Goal: Task Accomplishment & Management: Manage account settings

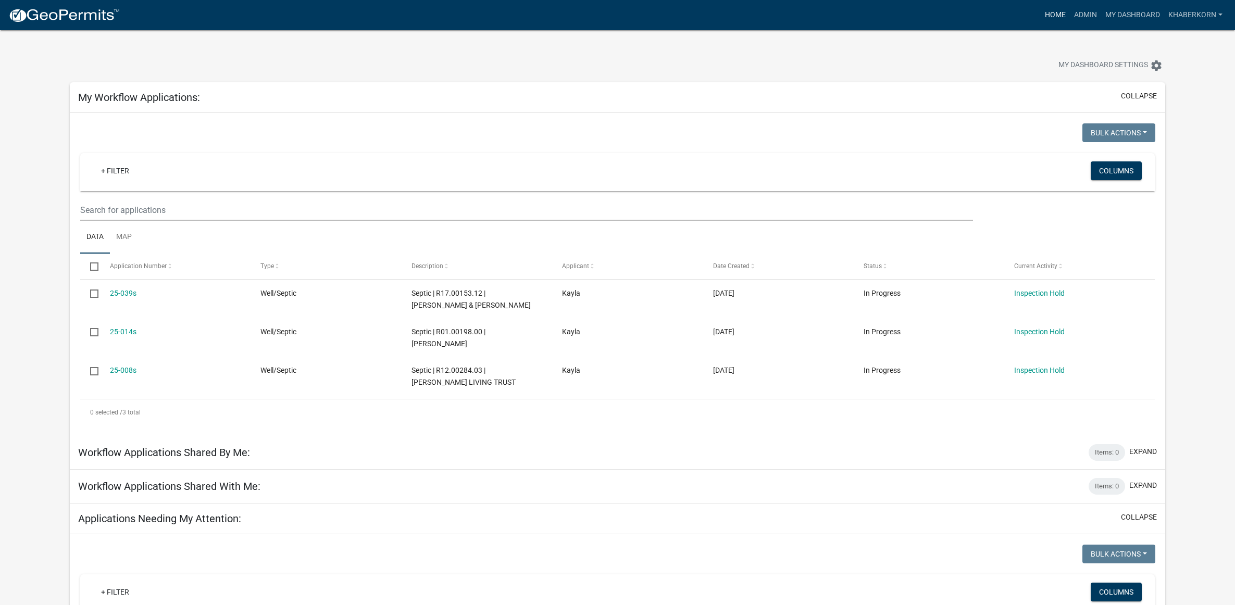
scroll to position [391, 0]
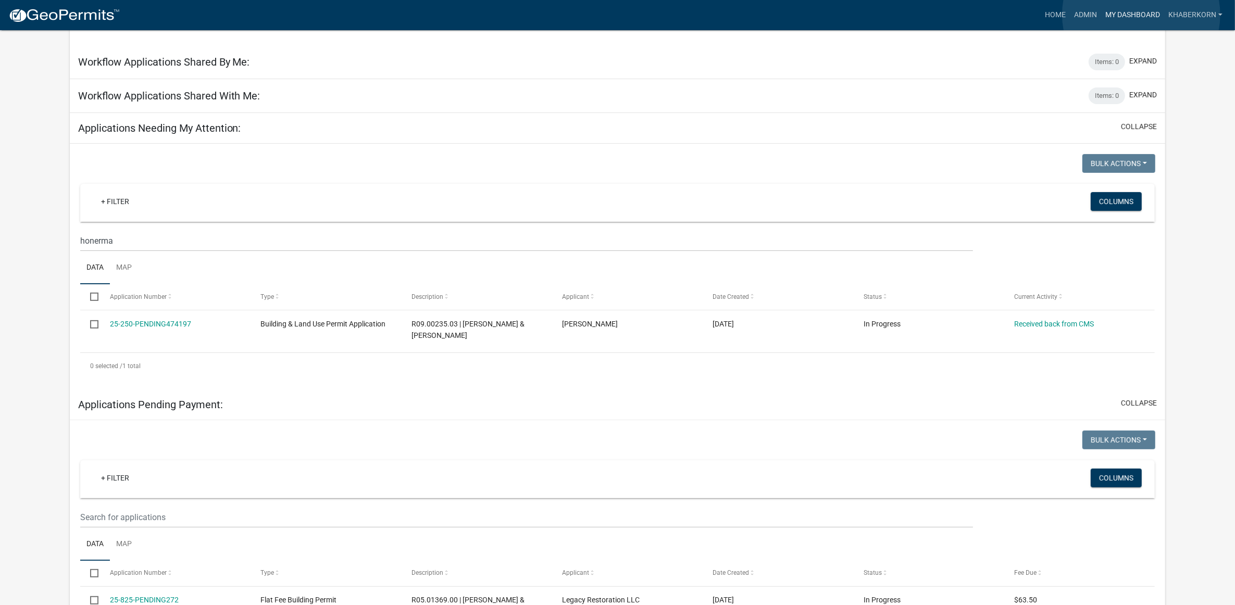
click at [1141, 15] on link "My Dashboard" at bounding box center [1132, 15] width 63 height 20
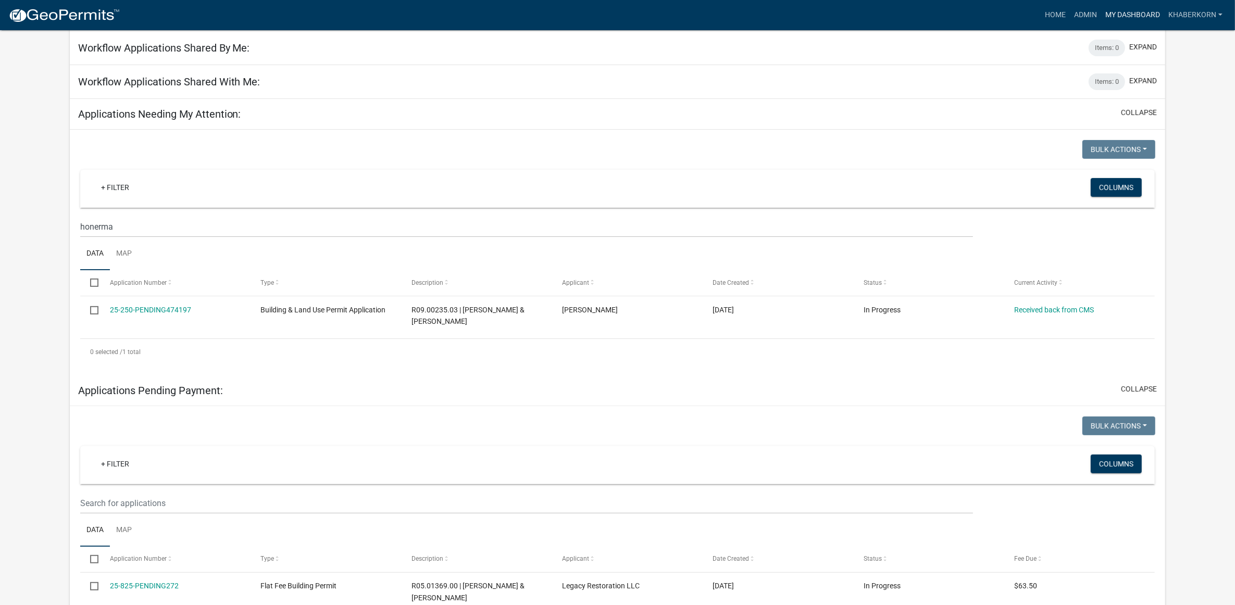
scroll to position [275, 0]
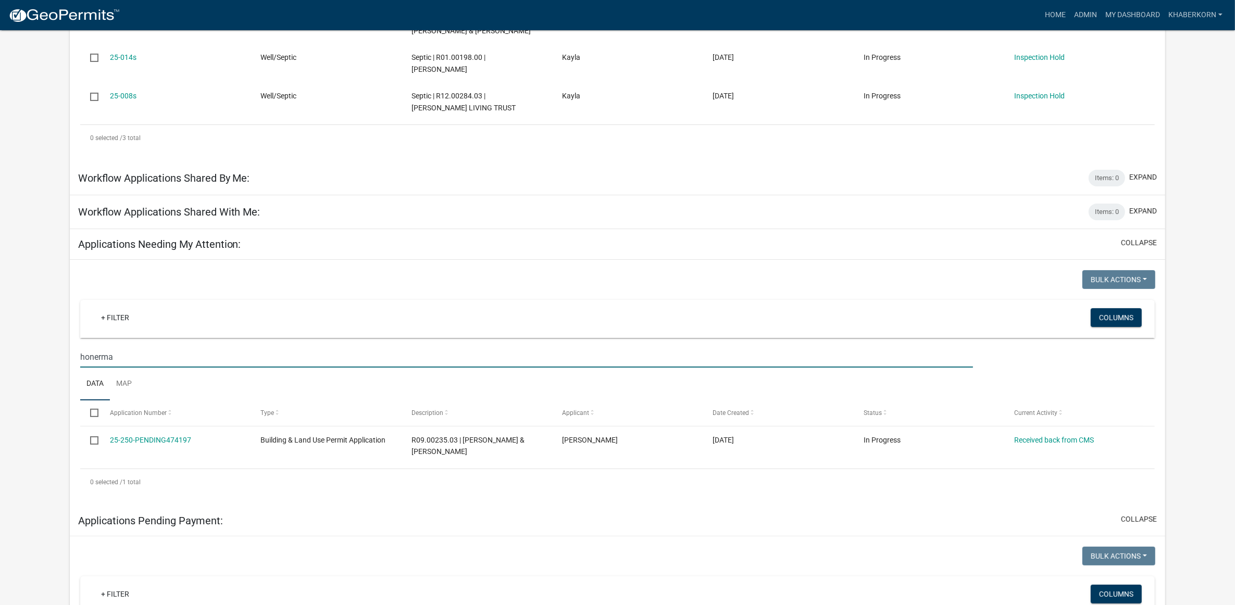
click at [159, 357] on input "honerma" at bounding box center [526, 356] width 893 height 21
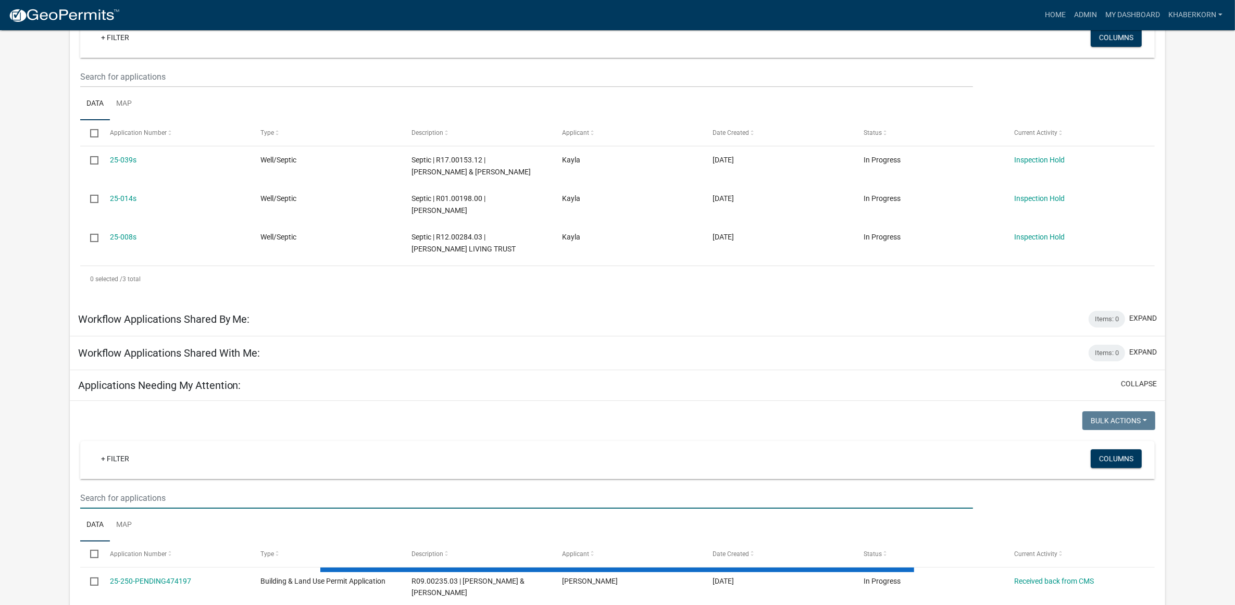
scroll to position [0, 0]
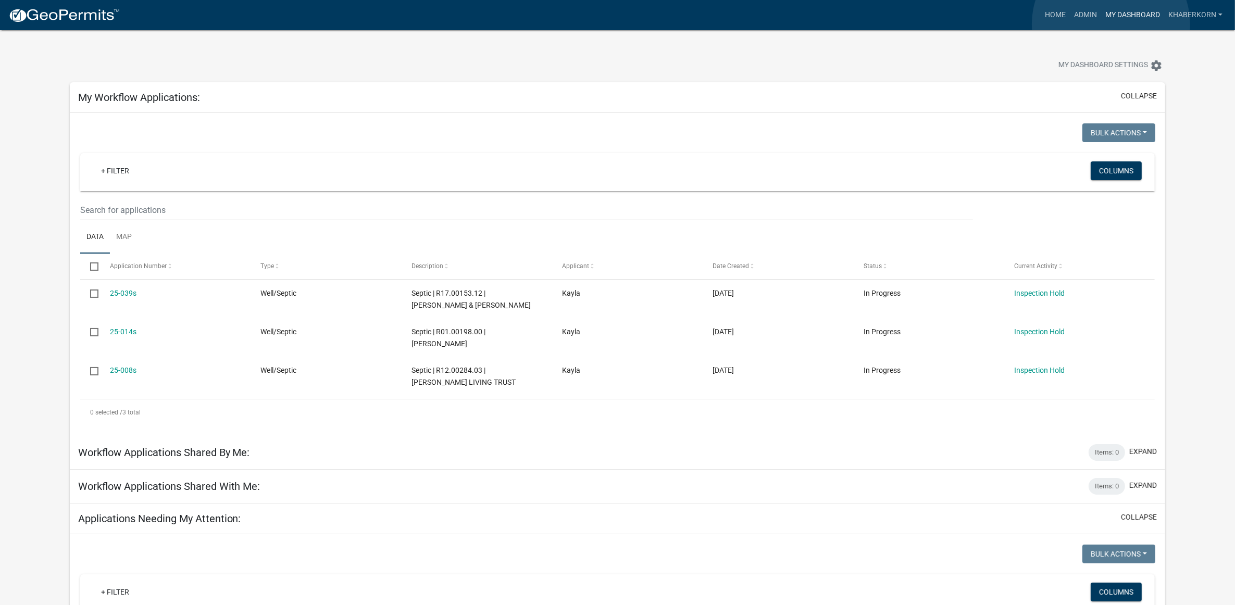
click at [1111, 24] on link "My Dashboard" at bounding box center [1132, 15] width 63 height 20
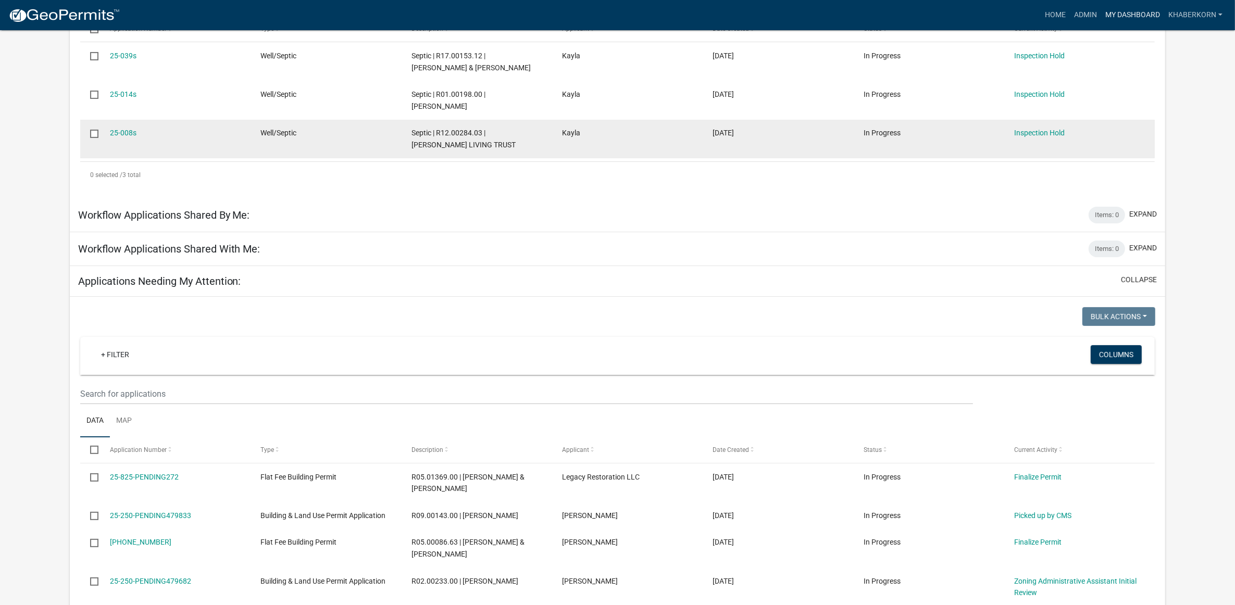
scroll to position [260, 0]
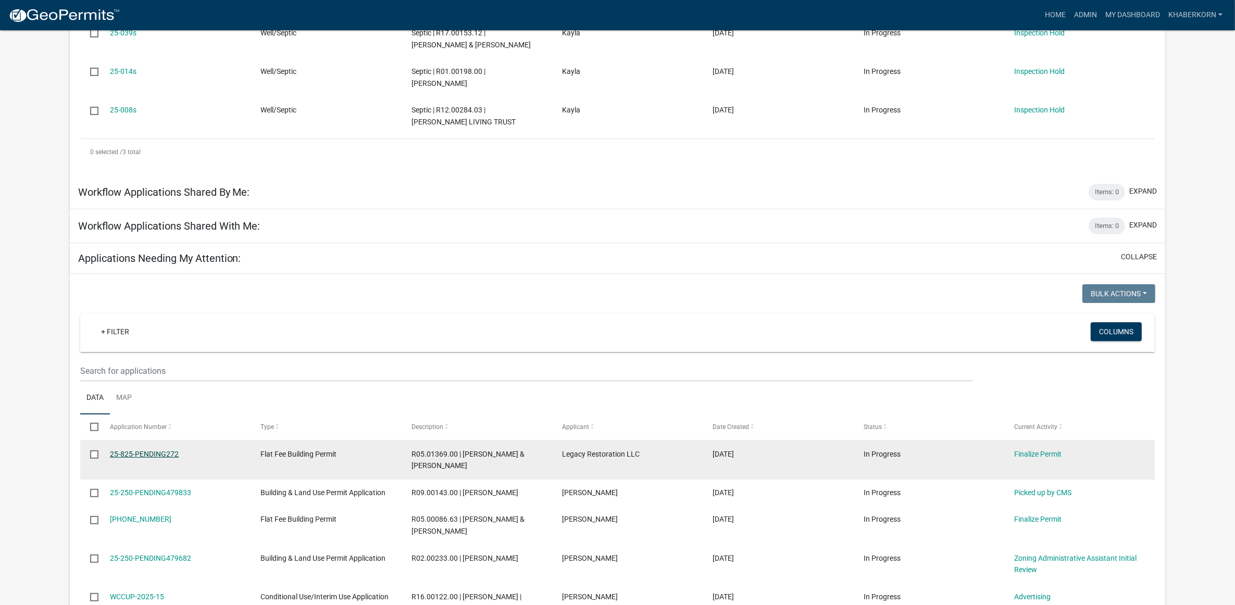
click at [124, 451] on link "25-825-PENDING272" at bounding box center [144, 454] width 69 height 8
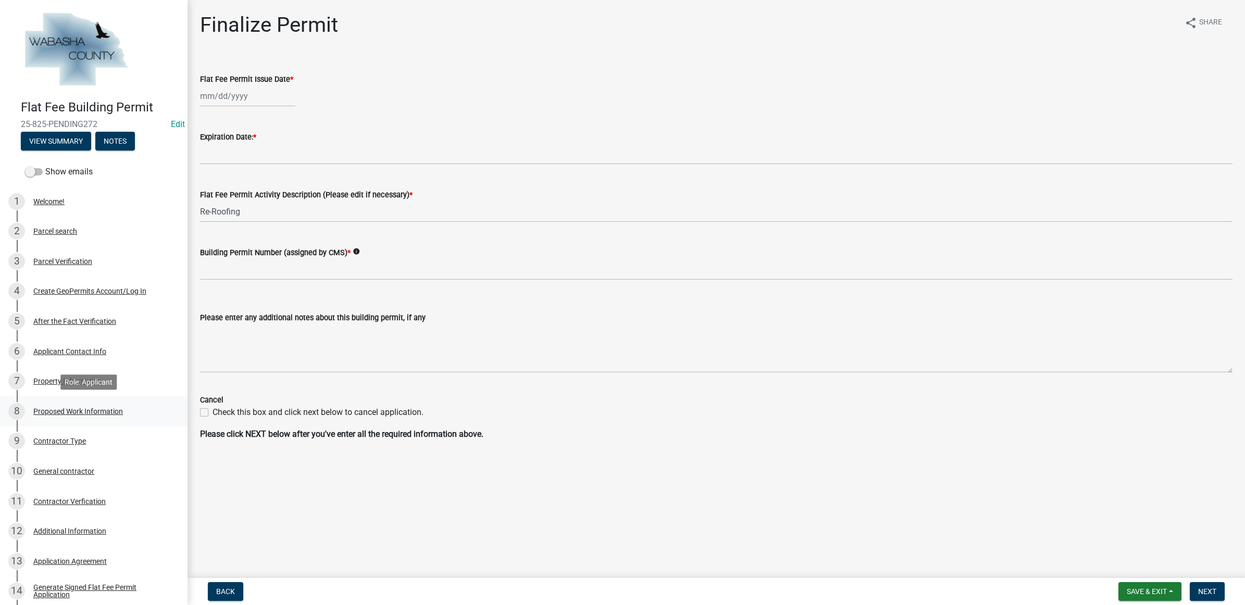
click at [66, 405] on div "8 Proposed Work Information" at bounding box center [89, 411] width 163 height 17
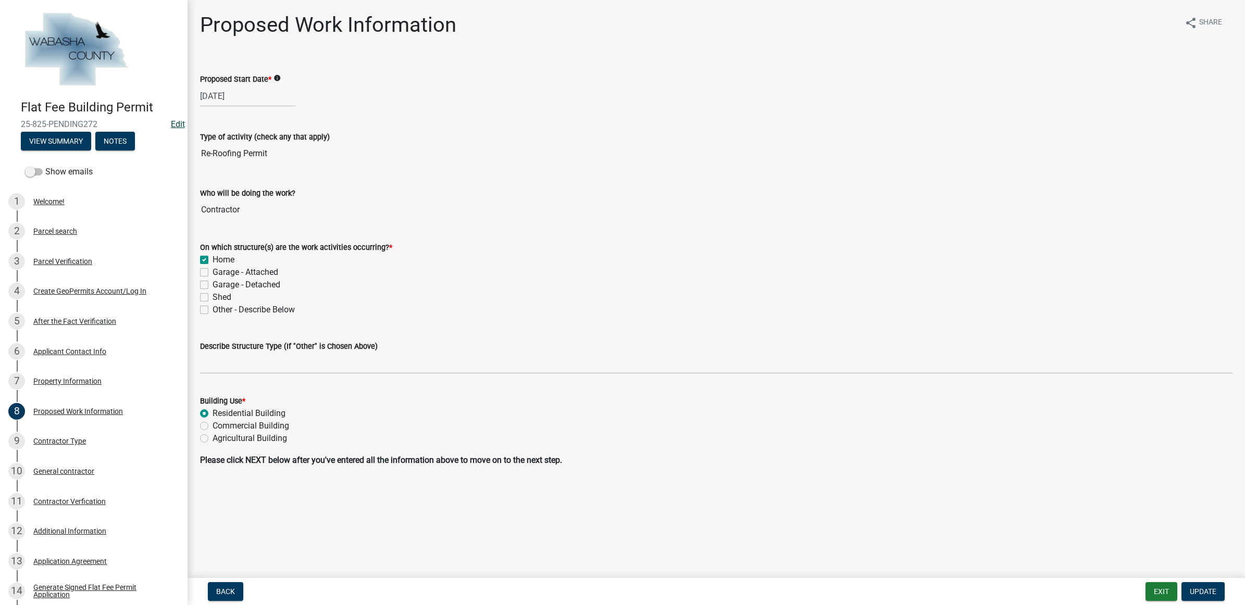
click at [171, 120] on link "Edit" at bounding box center [178, 124] width 14 height 10
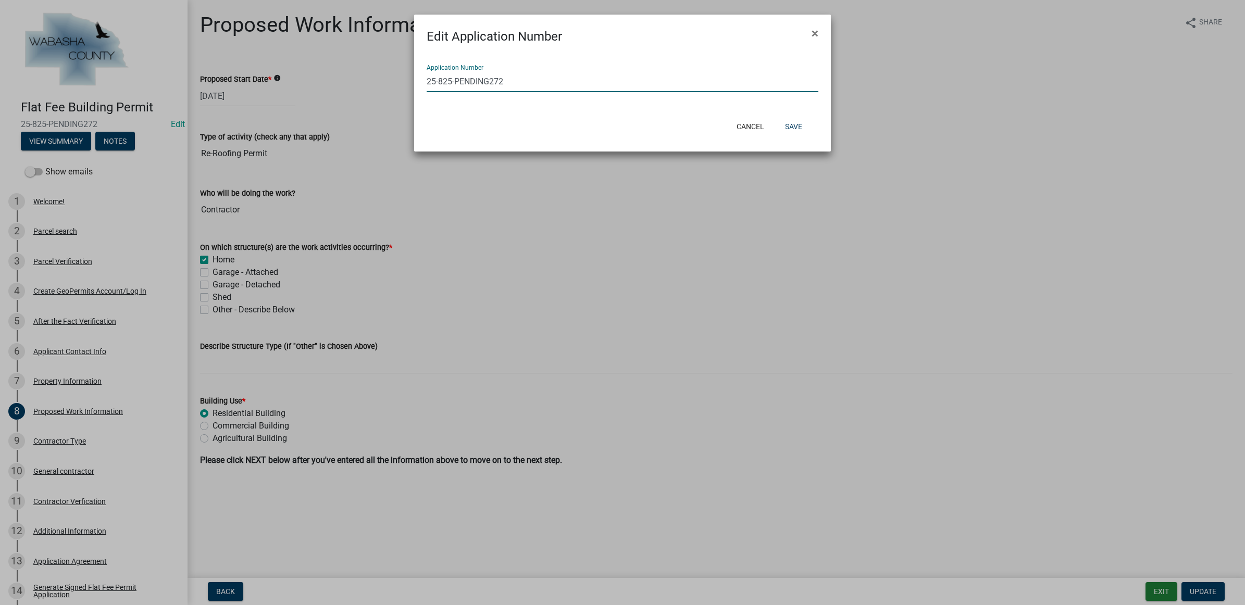
drag, startPoint x: 547, startPoint y: 82, endPoint x: 439, endPoint y: 86, distance: 108.4
click at [439, 86] on input "25-825-PENDING272" at bounding box center [623, 81] width 392 height 21
type input "[PHONE_NUMBER]"
click at [807, 121] on button "Save" at bounding box center [794, 126] width 34 height 19
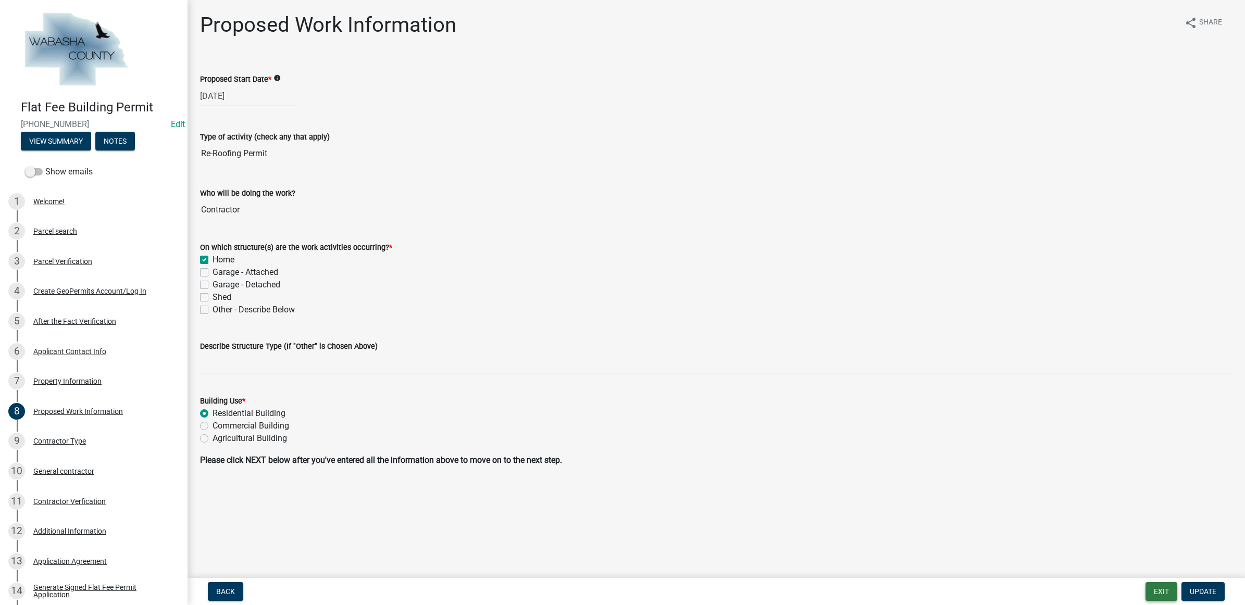
click at [1160, 589] on button "Exit" at bounding box center [1161, 591] width 32 height 19
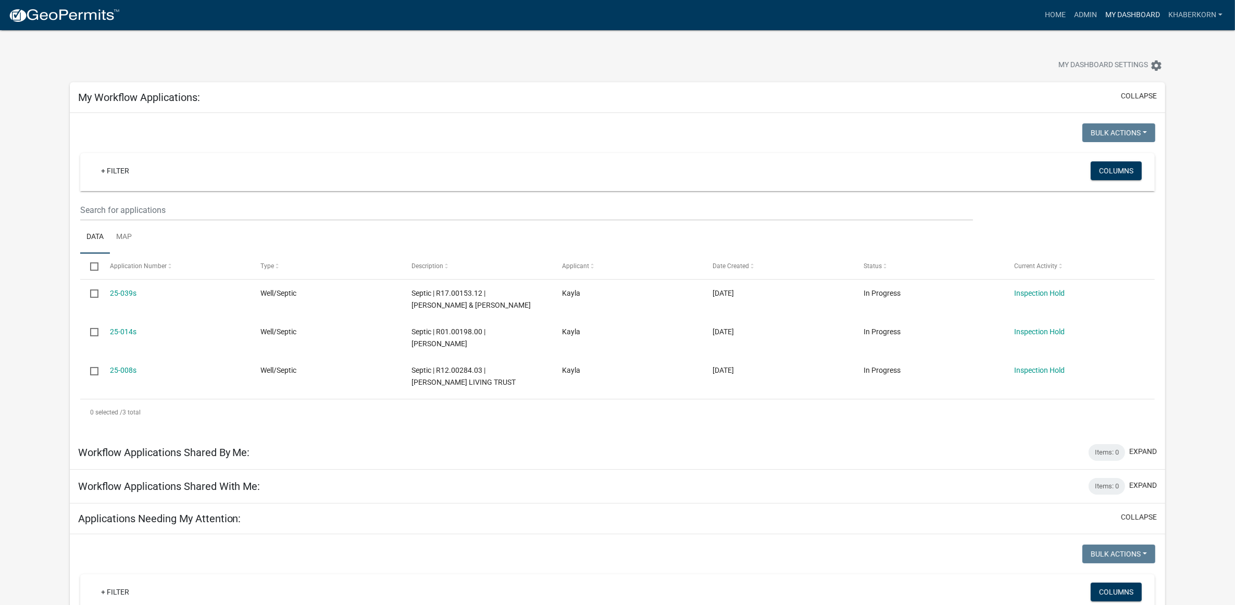
click at [1137, 16] on link "My Dashboard" at bounding box center [1132, 15] width 63 height 20
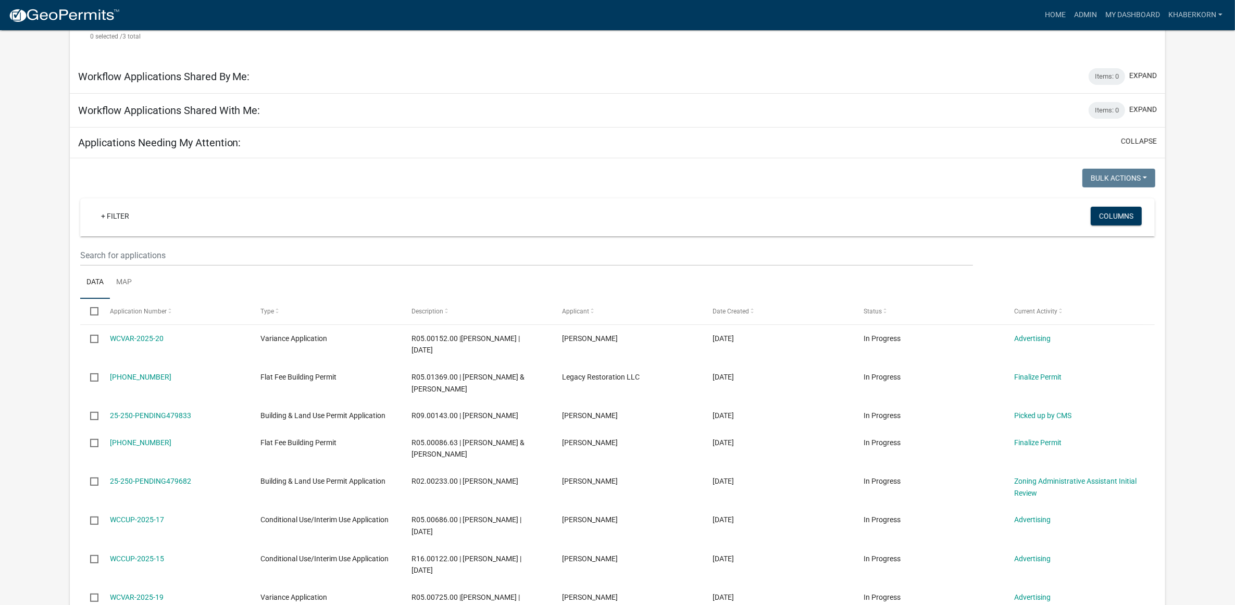
scroll to position [391, 0]
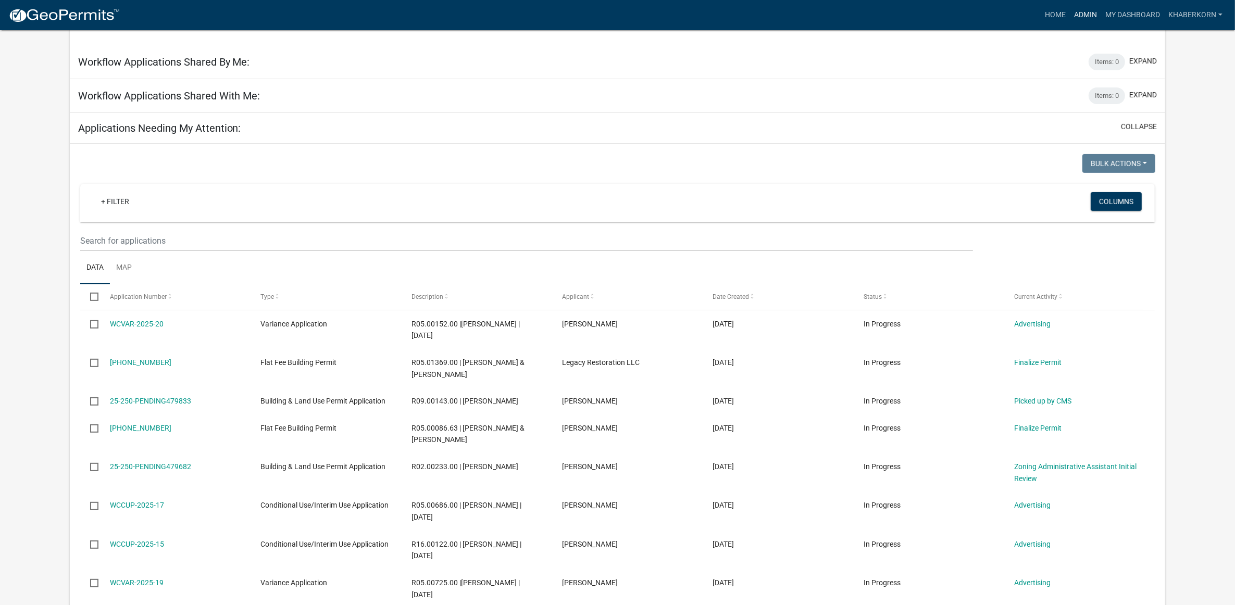
click at [1083, 13] on link "Admin" at bounding box center [1085, 15] width 31 height 20
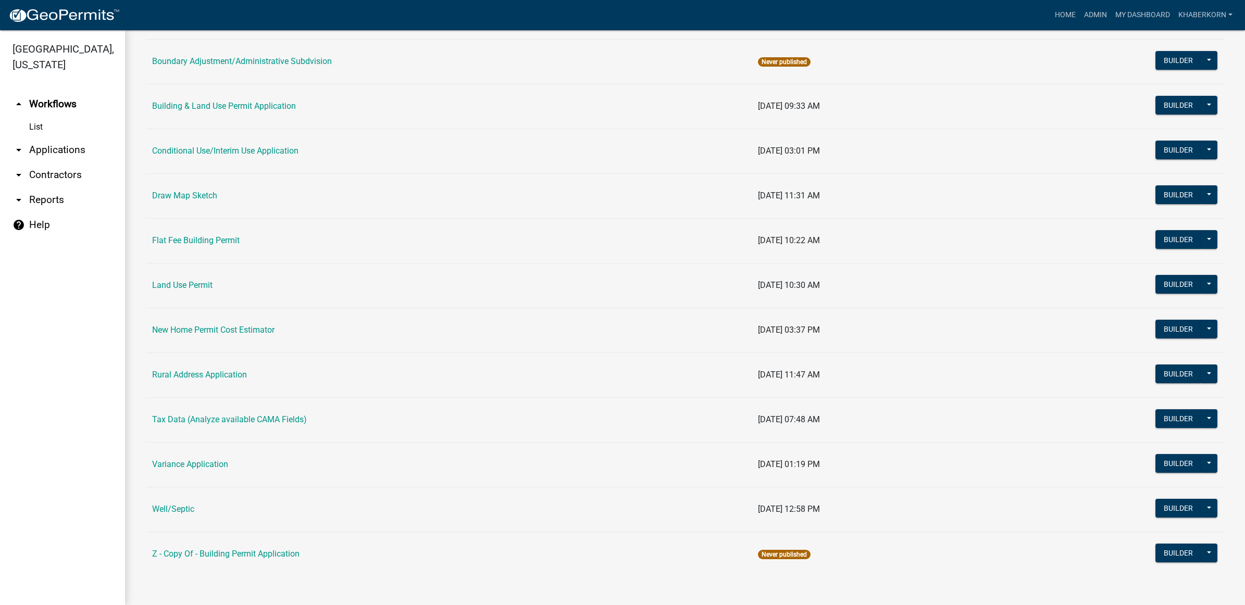
scroll to position [142, 0]
click at [230, 370] on link "Rural Address Application" at bounding box center [199, 374] width 95 height 10
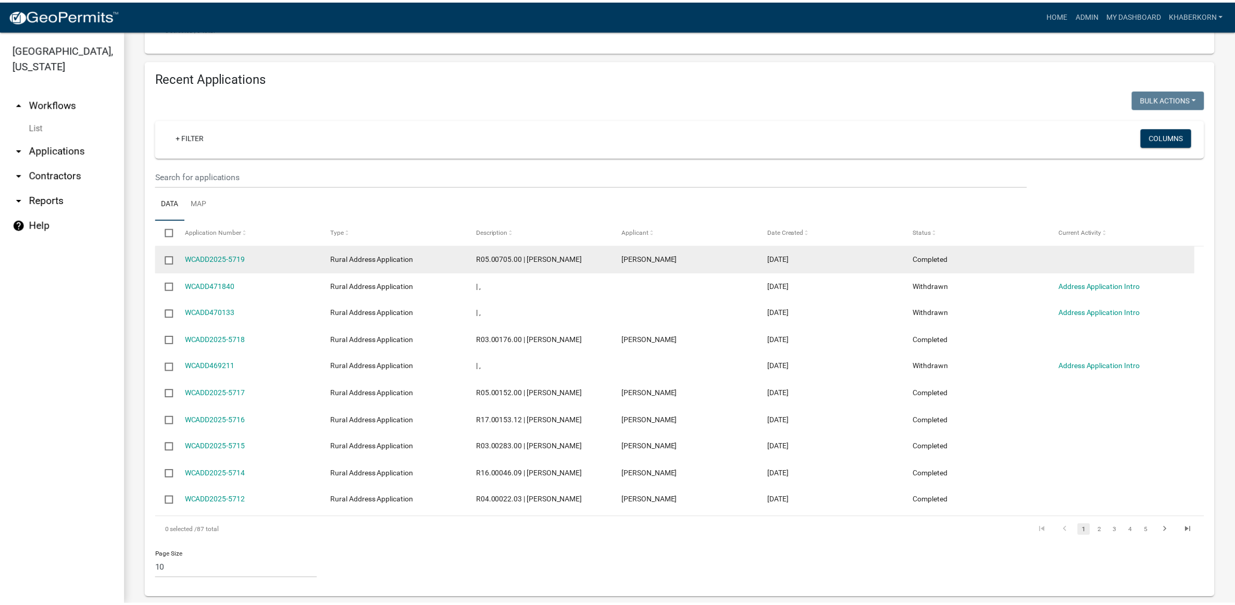
scroll to position [363, 0]
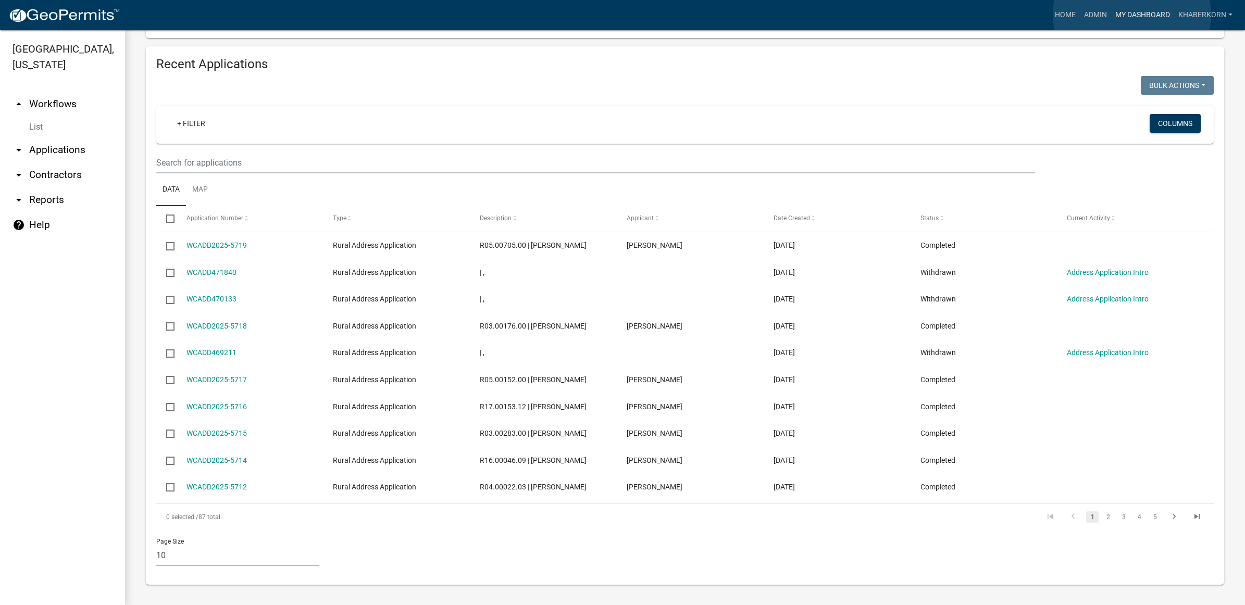
click at [1132, 15] on link "My Dashboard" at bounding box center [1142, 15] width 63 height 20
